Goal: Find specific page/section

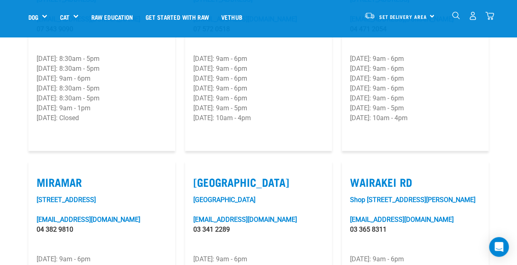
scroll to position [1136, 0]
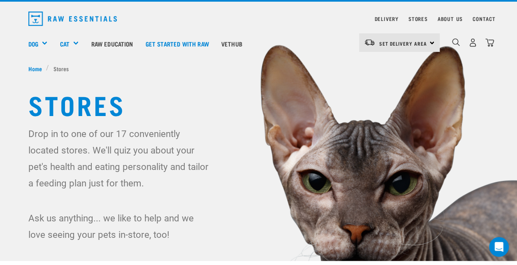
scroll to position [16, 0]
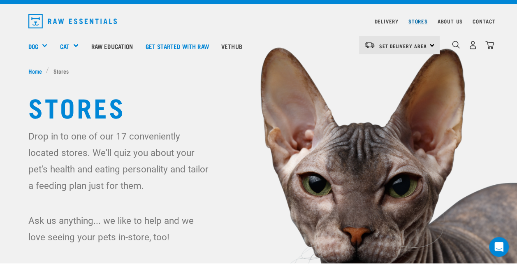
click at [419, 21] on link "Stores" at bounding box center [417, 21] width 19 height 3
